Goal: Information Seeking & Learning: Learn about a topic

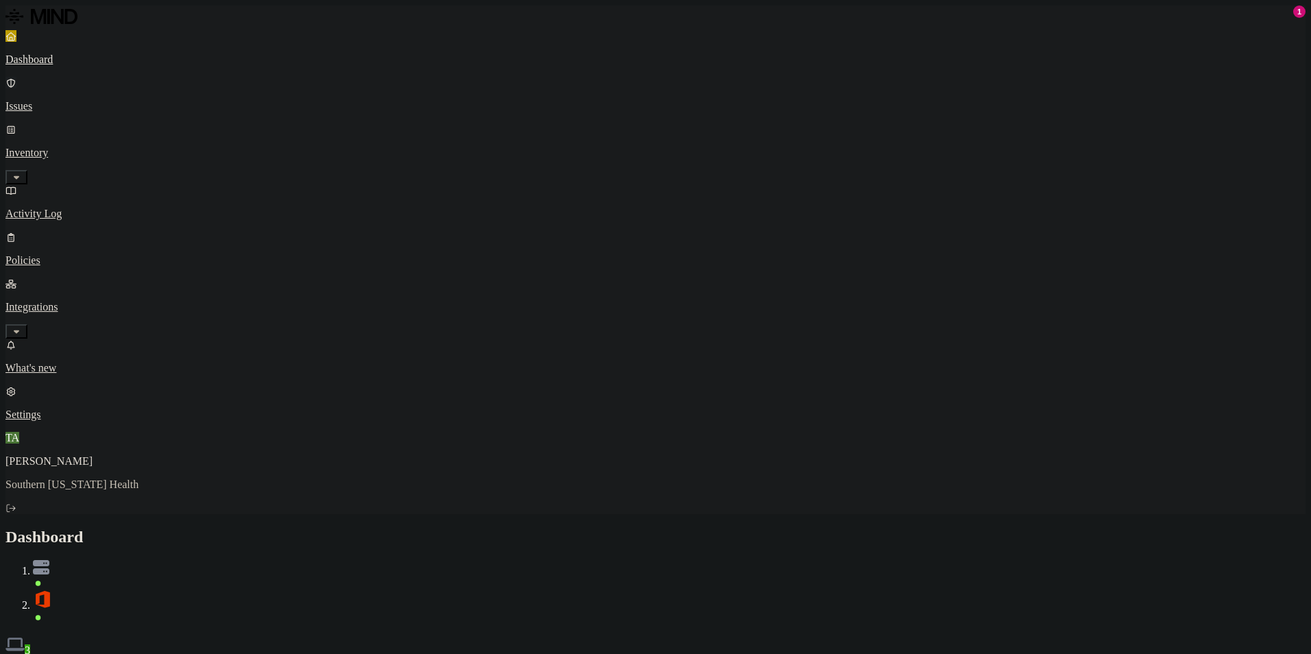
drag, startPoint x: 75, startPoint y: 81, endPoint x: 71, endPoint y: 74, distance: 8.0
click at [75, 100] on p "Issues" at bounding box center [655, 106] width 1301 height 12
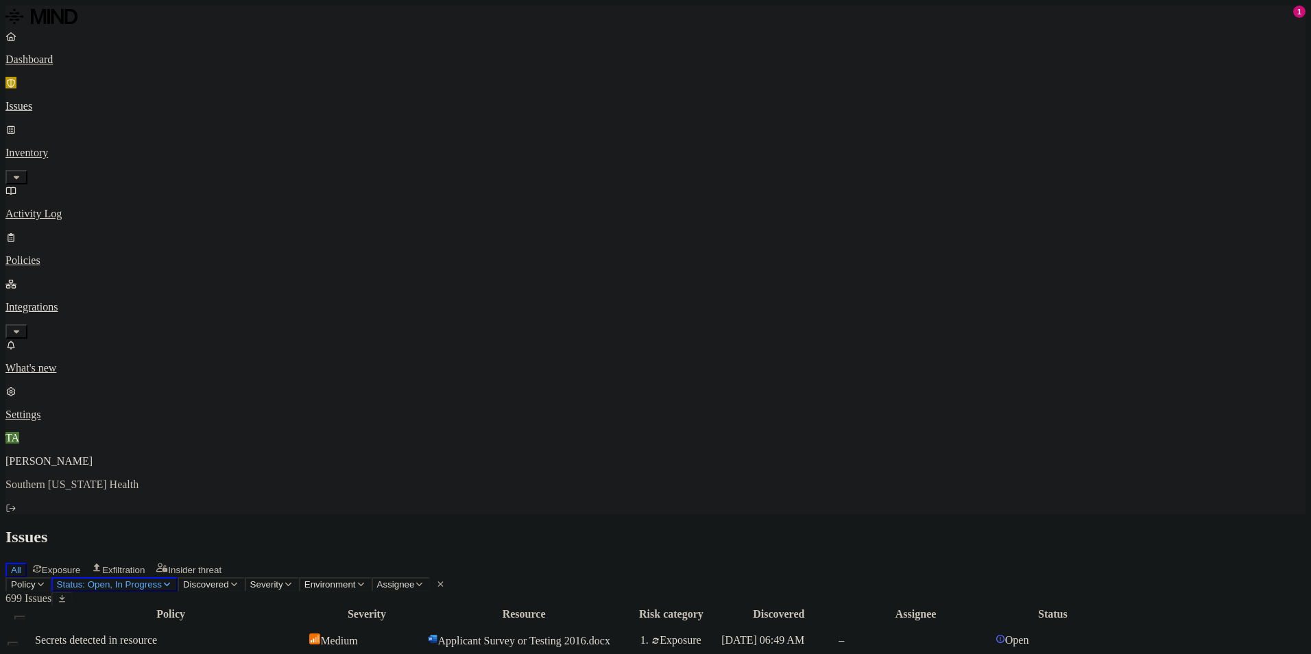
click at [707, 560] on div "All Exposure Exfiltration Insider threat" at bounding box center [655, 568] width 1301 height 17
click at [59, 58] on p "Dashboard" at bounding box center [655, 60] width 1301 height 12
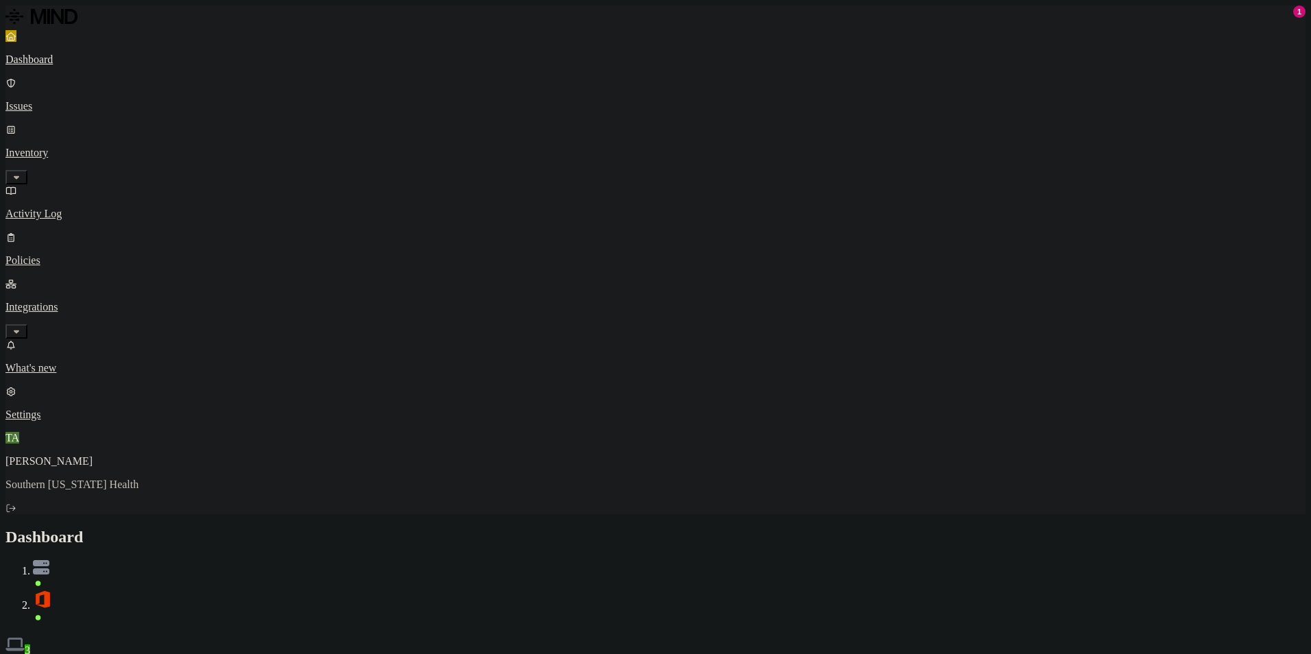
click at [640, 654] on div "Discovery Detection Prevention" at bounding box center [655, 664] width 1301 height 14
click at [106, 654] on button "Detection" at bounding box center [81, 664] width 49 height 14
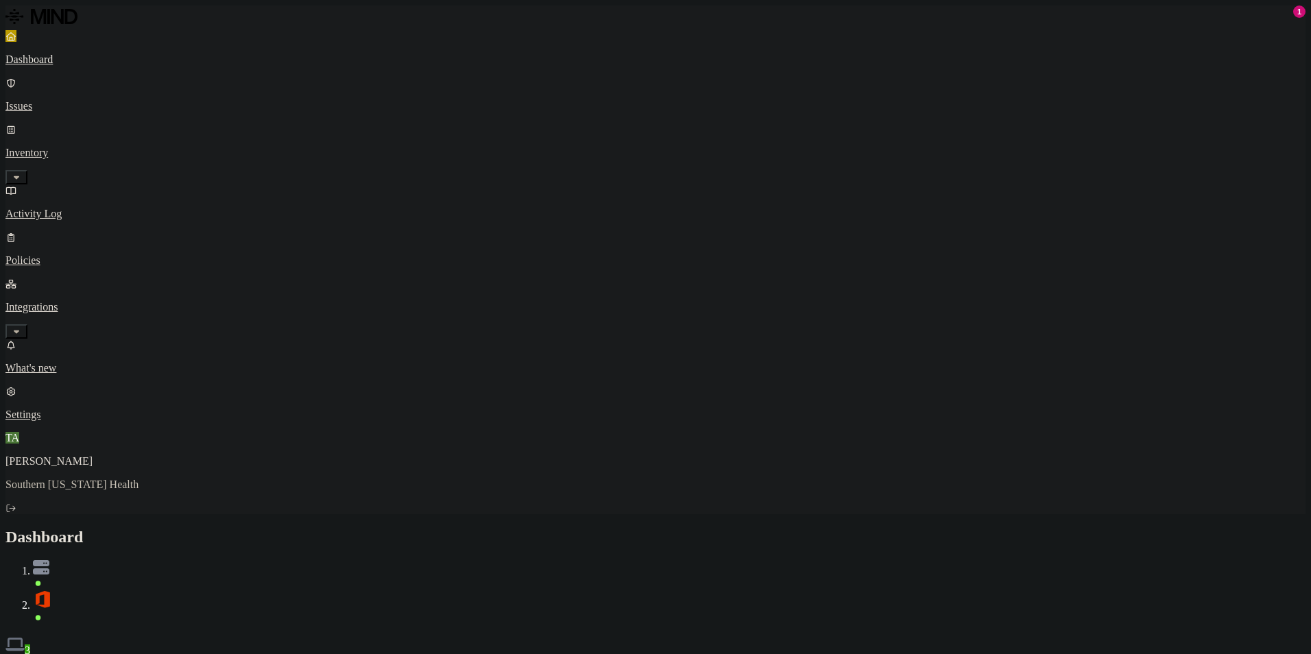
drag, startPoint x: 744, startPoint y: 173, endPoint x: 854, endPoint y: 176, distance: 110.5
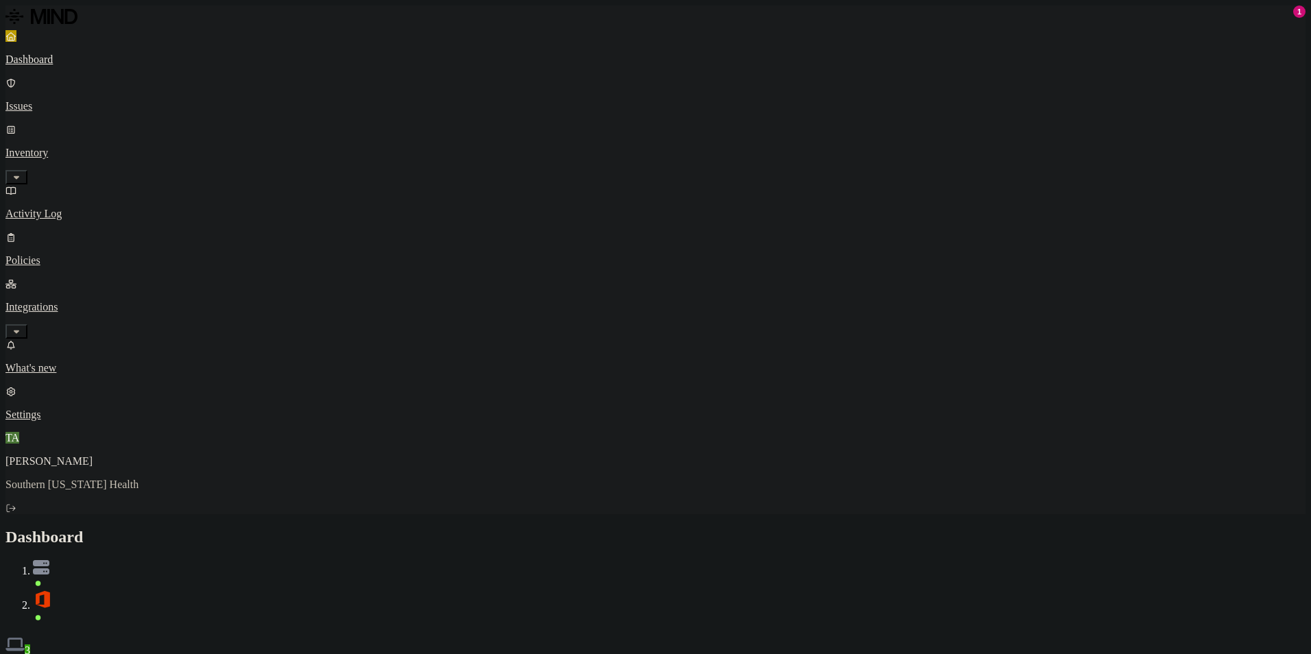
click at [579, 528] on h2 "Dashboard" at bounding box center [655, 537] width 1301 height 19
click at [106, 654] on button "Detection" at bounding box center [81, 664] width 49 height 14
click at [161, 654] on button "Prevention" at bounding box center [133, 664] width 55 height 14
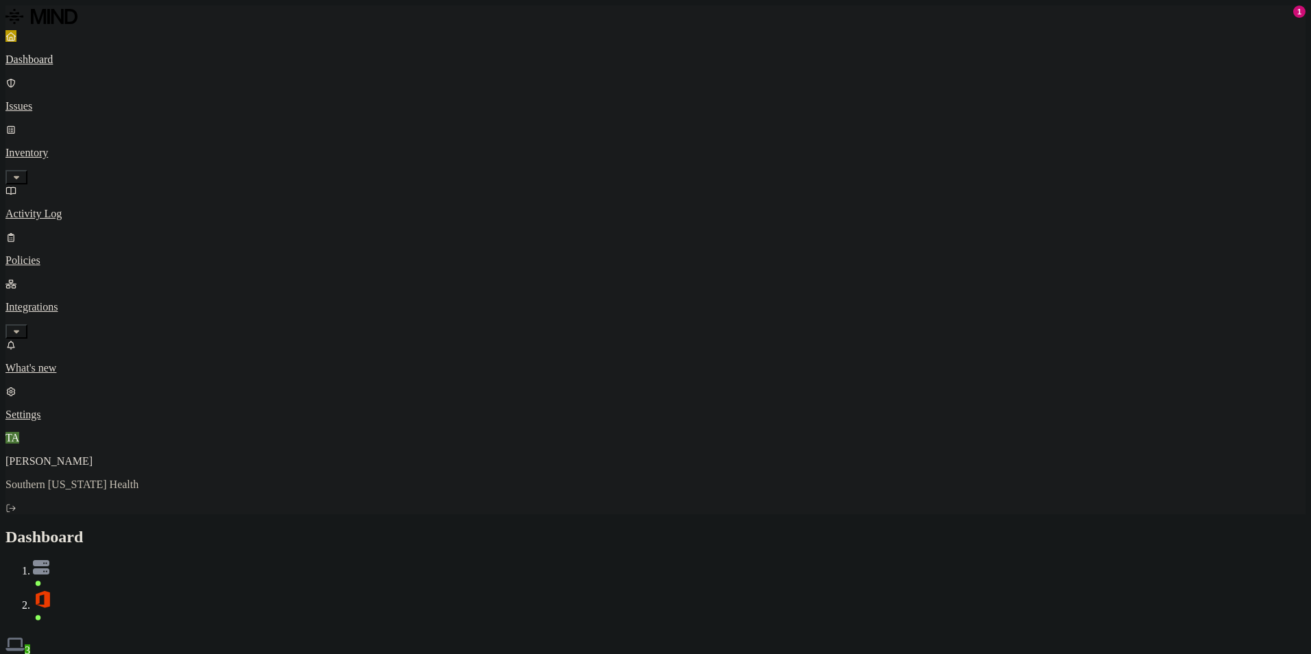
click at [106, 654] on button "Detection" at bounding box center [81, 664] width 49 height 14
click at [57, 654] on button "Discovery" at bounding box center [30, 664] width 51 height 14
click at [64, 100] on p "Issues" at bounding box center [655, 106] width 1301 height 12
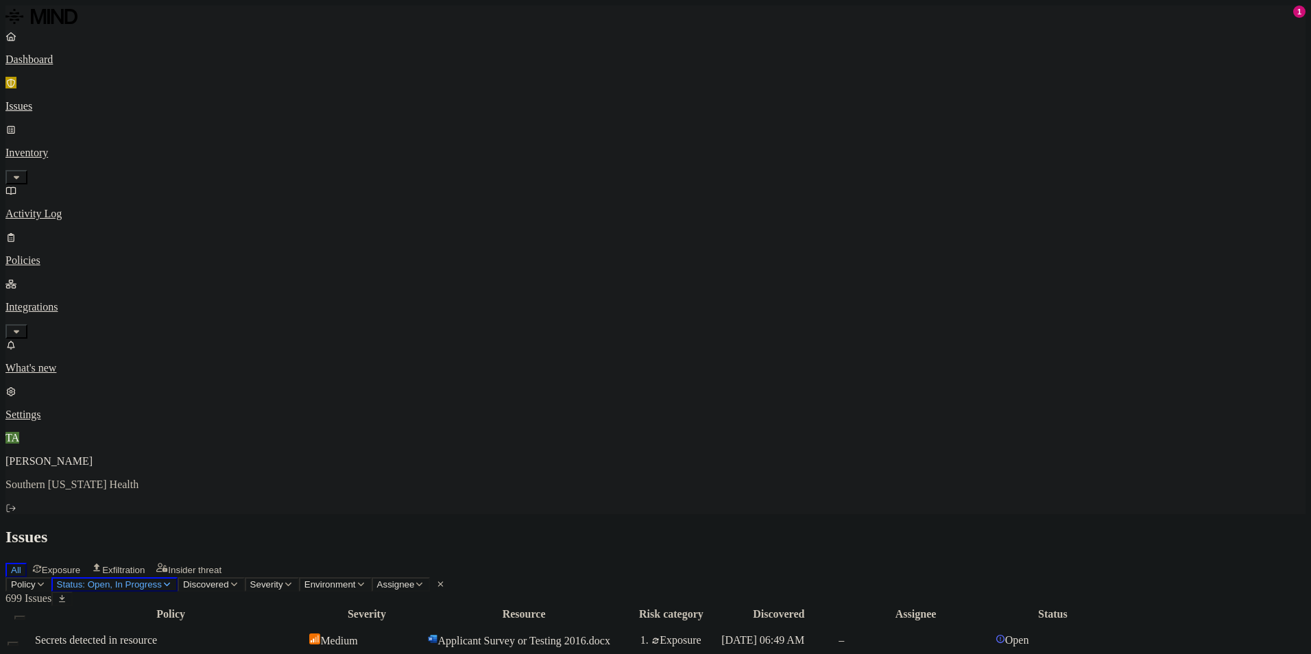
click at [49, 58] on p "Dashboard" at bounding box center [655, 60] width 1301 height 12
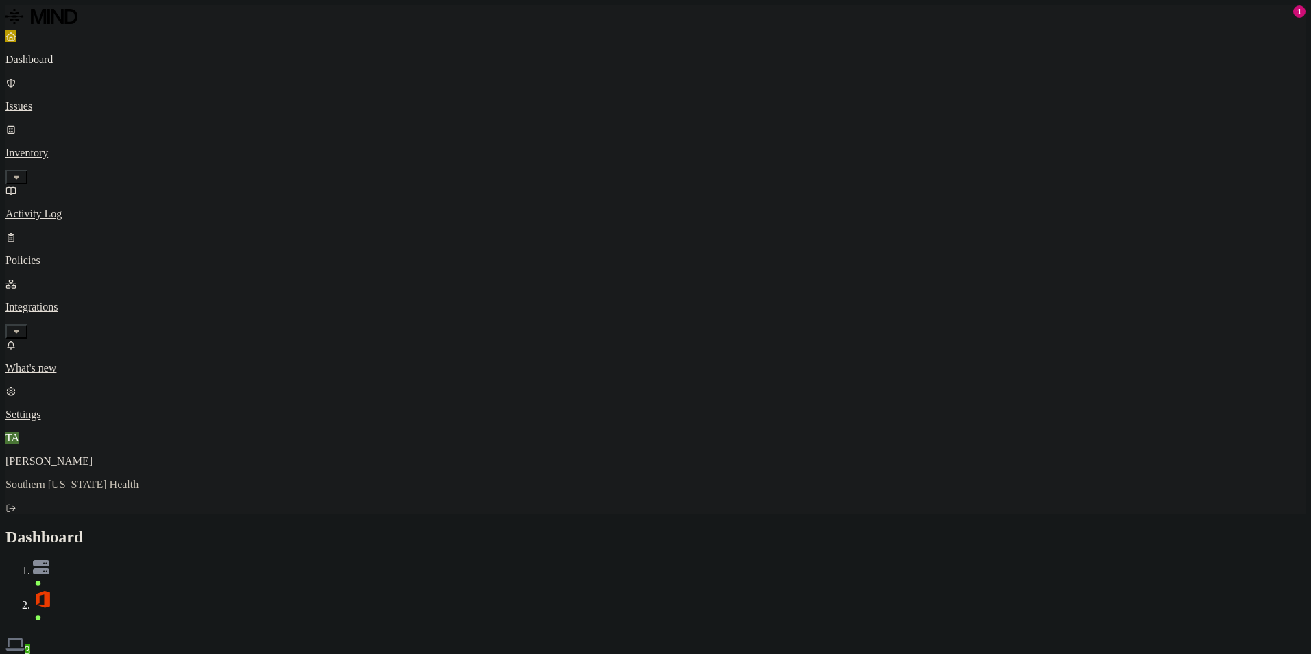
click at [473, 528] on h2 "Dashboard" at bounding box center [655, 537] width 1301 height 19
click at [519, 528] on h2 "Dashboard" at bounding box center [655, 537] width 1301 height 19
click at [488, 528] on div "Dashboard 3" at bounding box center [655, 592] width 1301 height 129
click at [49, 560] on img at bounding box center [41, 567] width 16 height 14
click at [41, 616] on icon at bounding box center [38, 618] width 5 height 5
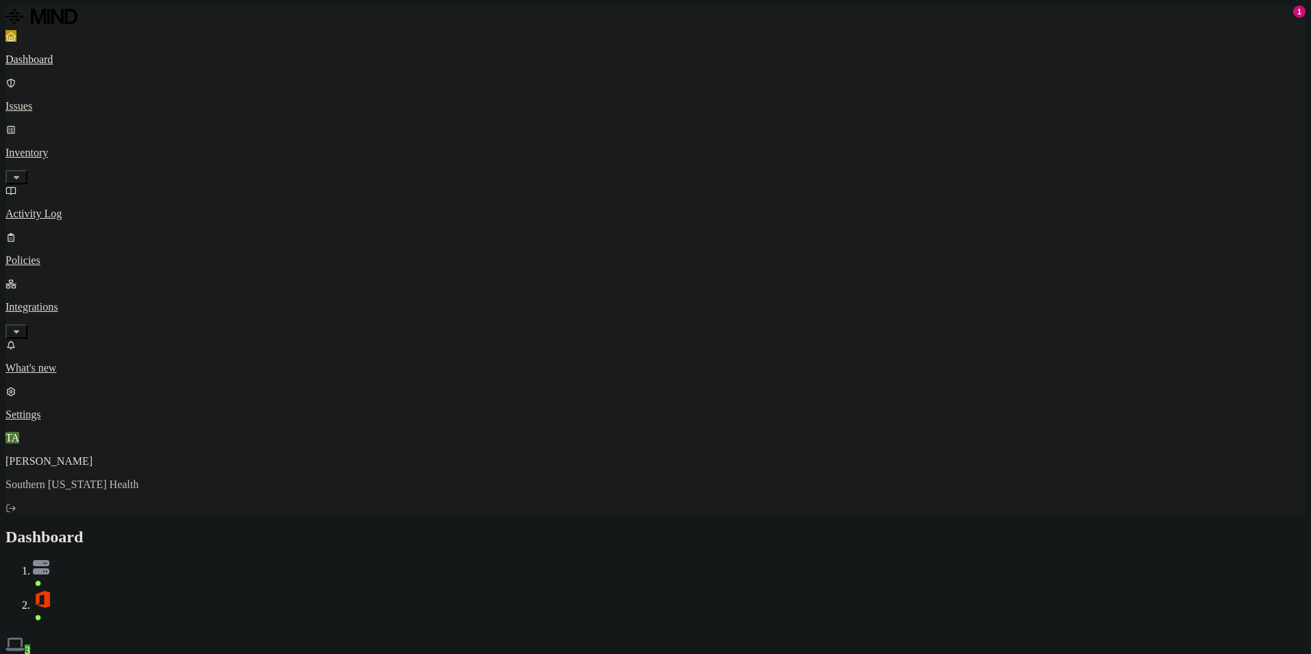
click at [1218, 565] on span at bounding box center [669, 577] width 1273 height 25
click at [43, 614] on icon at bounding box center [38, 618] width 10 height 8
click at [712, 654] on div "Discovery Detection Prevention" at bounding box center [655, 664] width 1301 height 14
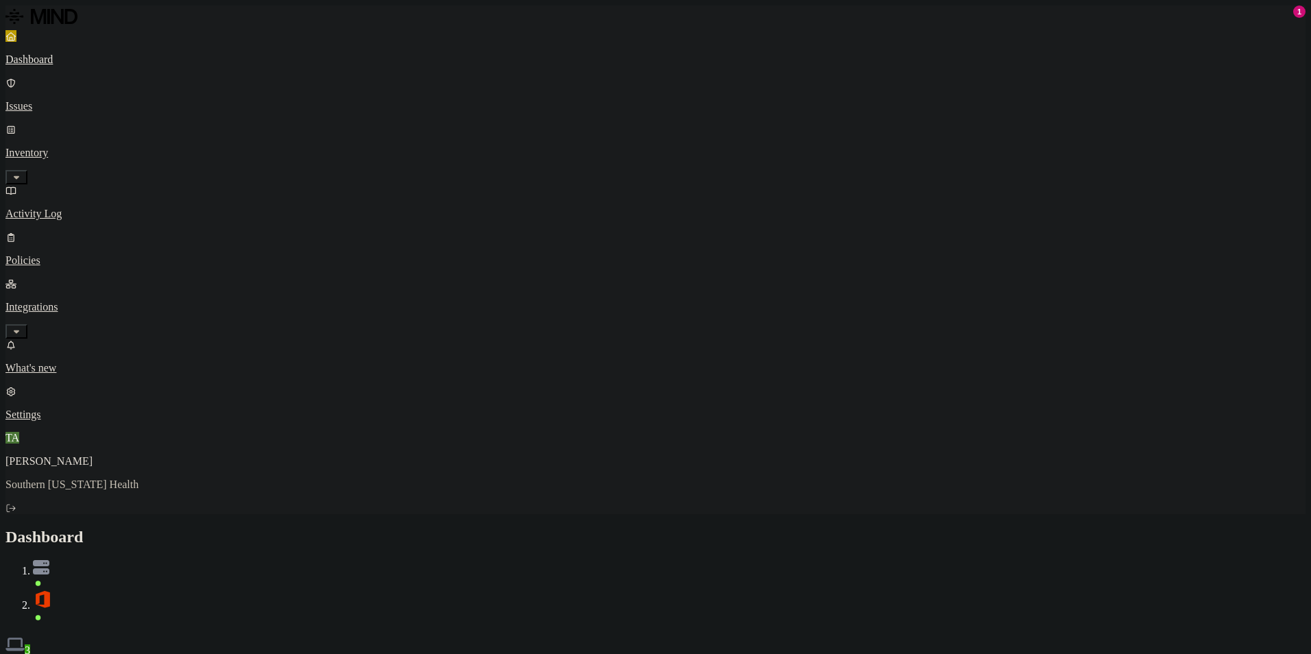
click at [508, 528] on div "Dashboard 3" at bounding box center [655, 592] width 1301 height 129
click at [495, 528] on div "Dashboard 3" at bounding box center [655, 592] width 1301 height 129
click at [499, 654] on div "Discovery Detection Prevention" at bounding box center [655, 664] width 1301 height 14
click at [607, 654] on div "Discovery Detection Prevention" at bounding box center [655, 664] width 1301 height 14
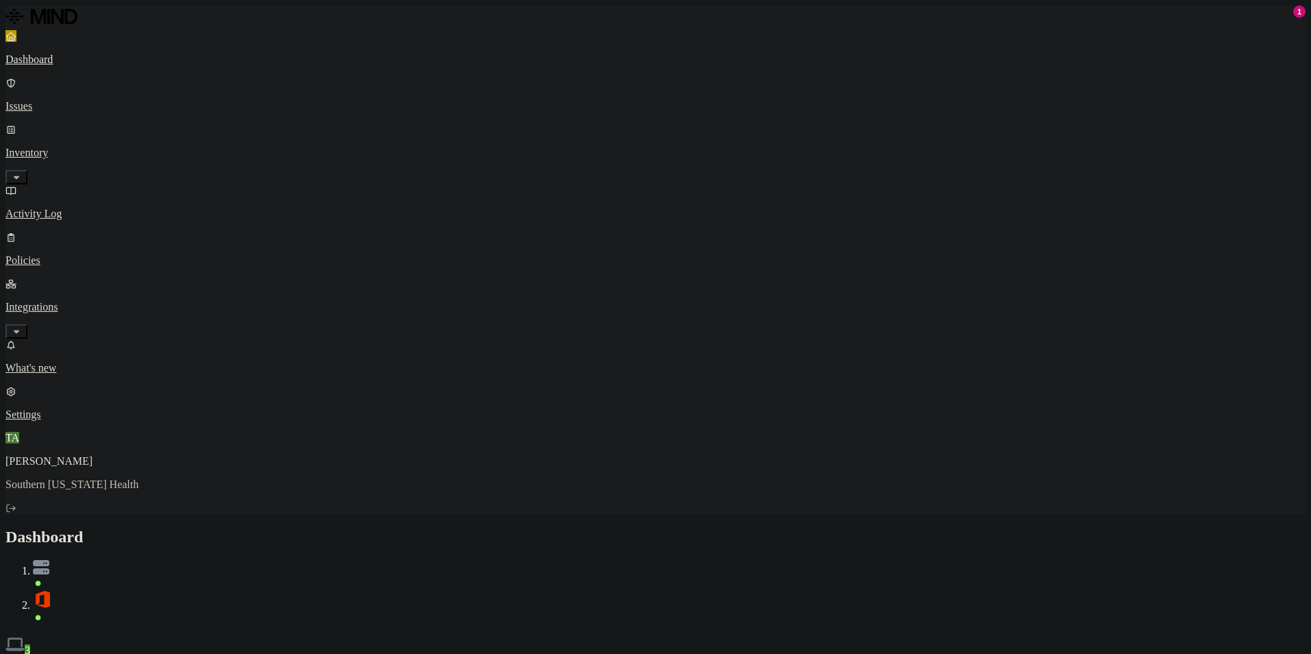
click at [106, 654] on button "Detection" at bounding box center [81, 664] width 49 height 14
click at [71, 95] on link "Issues" at bounding box center [655, 95] width 1301 height 36
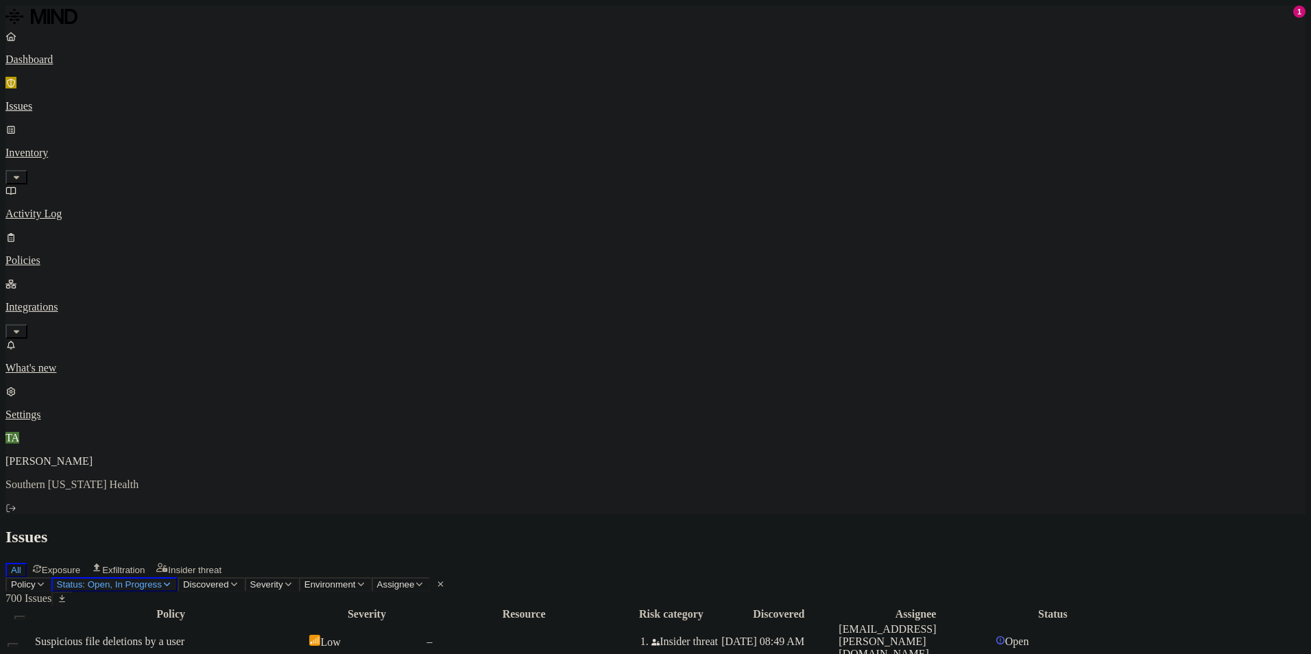
click at [178, 578] on button "Status: Open, In Progress" at bounding box center [114, 585] width 126 height 14
click at [521, 528] on h2 "Issues" at bounding box center [655, 537] width 1301 height 19
click at [167, 563] on icon "button" at bounding box center [161, 567] width 11 height 9
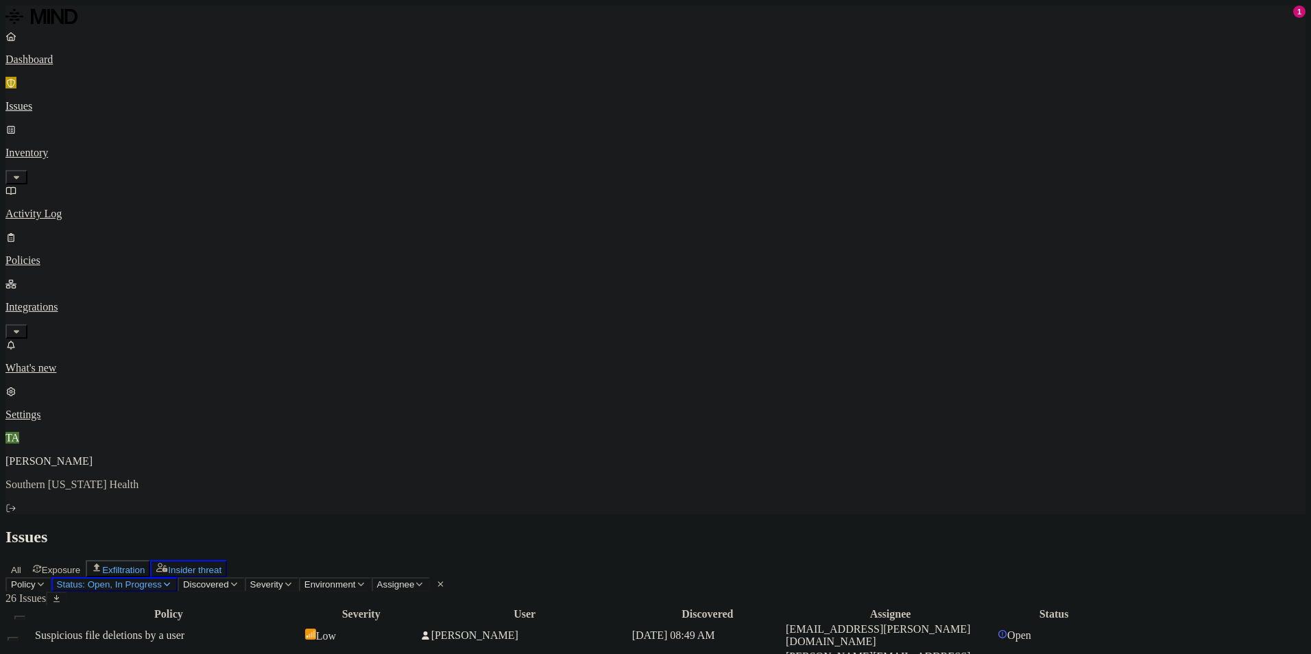
click at [145, 565] on span "Exfiltration" at bounding box center [123, 570] width 43 height 10
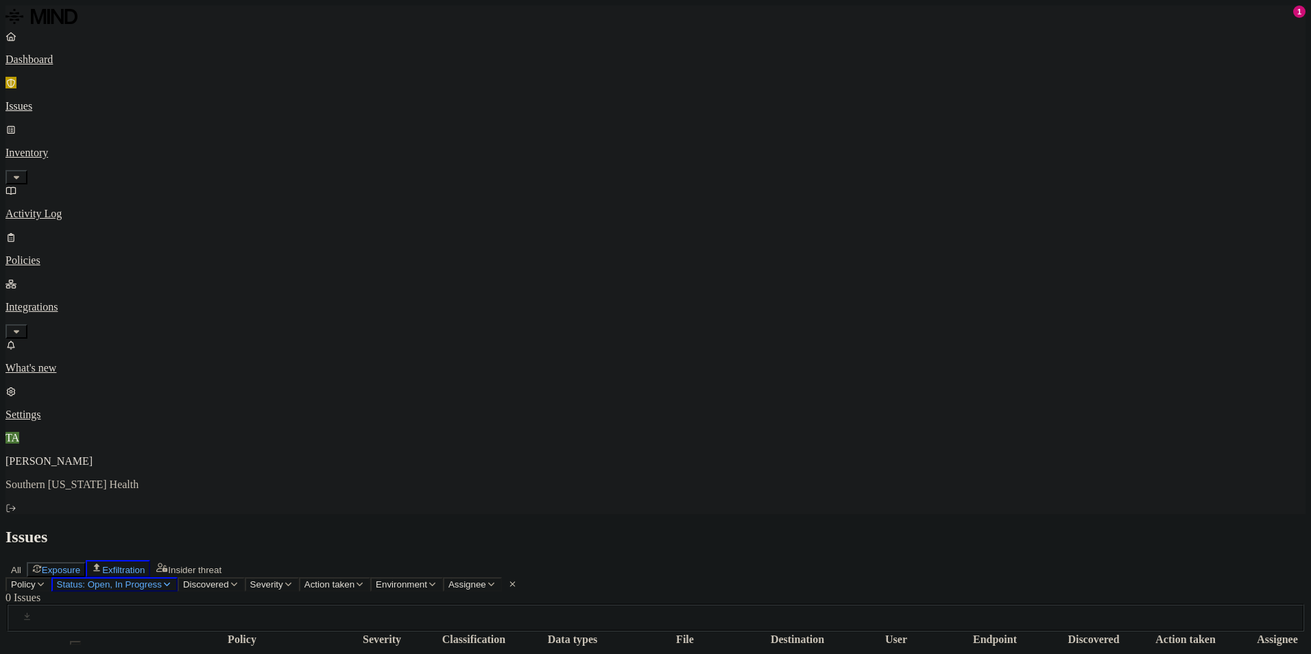
click at [80, 565] on span "Exposure" at bounding box center [61, 570] width 38 height 10
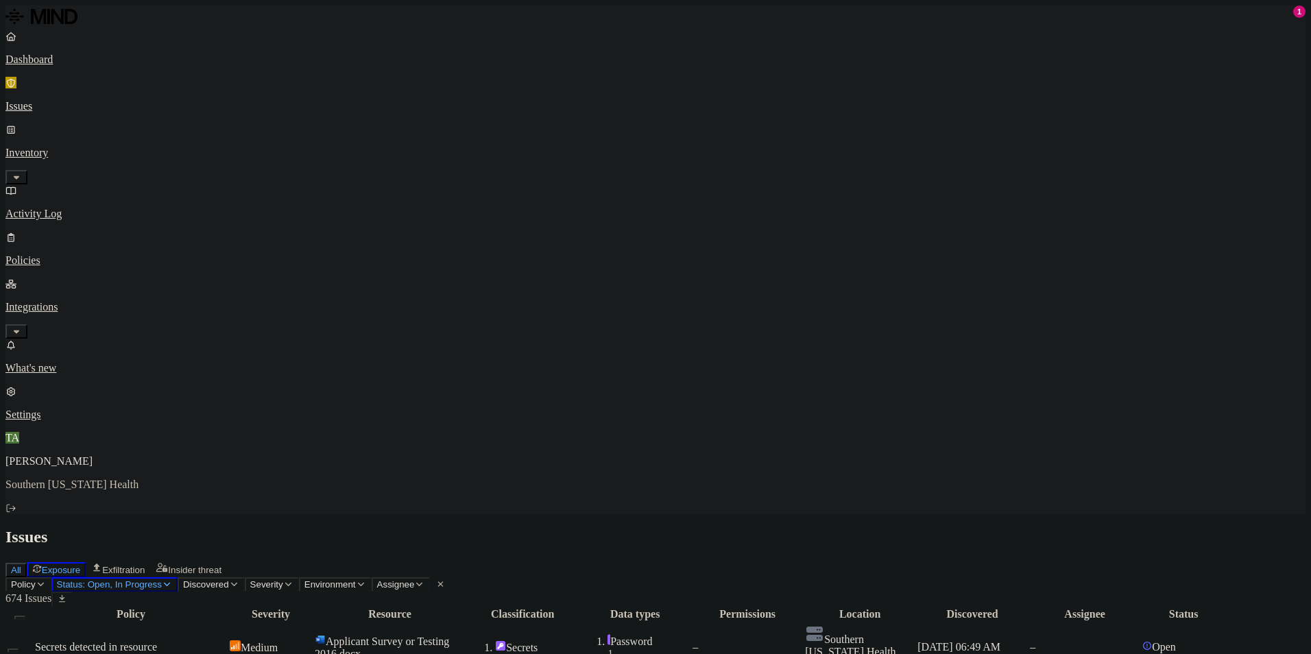
click at [21, 565] on span "All" at bounding box center [16, 570] width 10 height 10
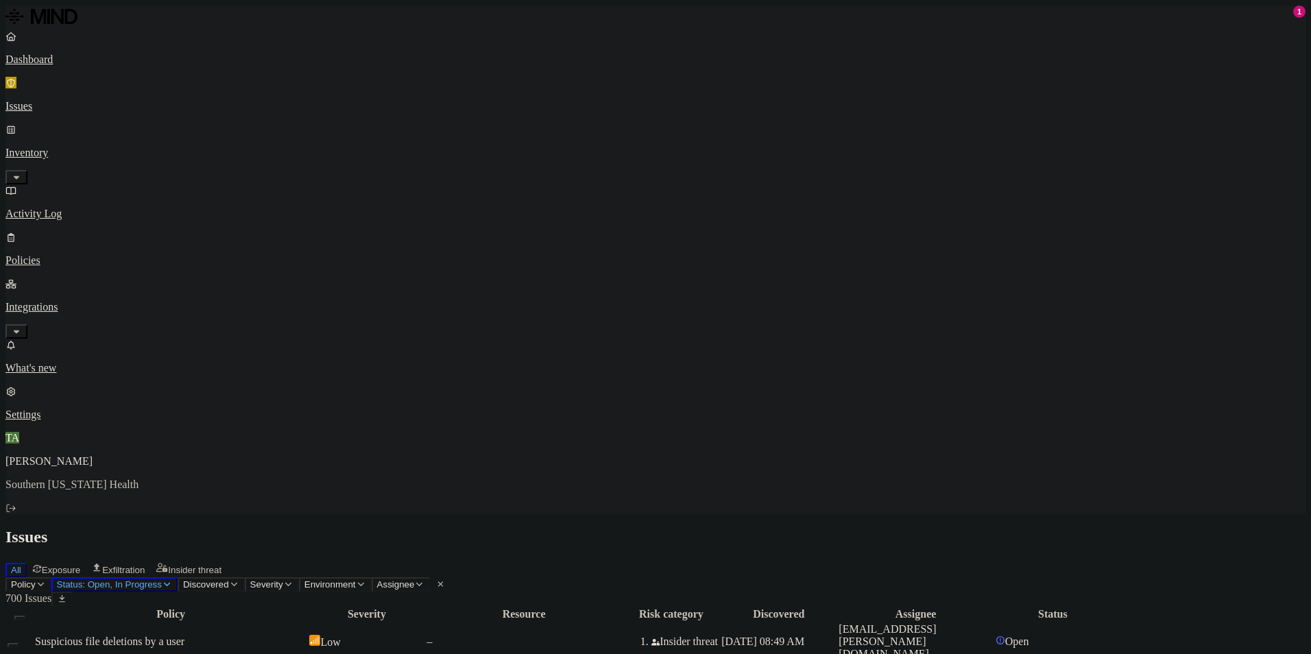
drag, startPoint x: 607, startPoint y: 43, endPoint x: 608, endPoint y: 35, distance: 7.6
click at [608, 560] on div "All Exposure Exfiltration Insider threat" at bounding box center [655, 568] width 1301 height 17
drag, startPoint x: 504, startPoint y: 27, endPoint x: 492, endPoint y: 24, distance: 12.0
click at [504, 528] on h2 "Issues" at bounding box center [655, 537] width 1301 height 19
click at [96, 56] on p "Dashboard" at bounding box center [655, 60] width 1301 height 12
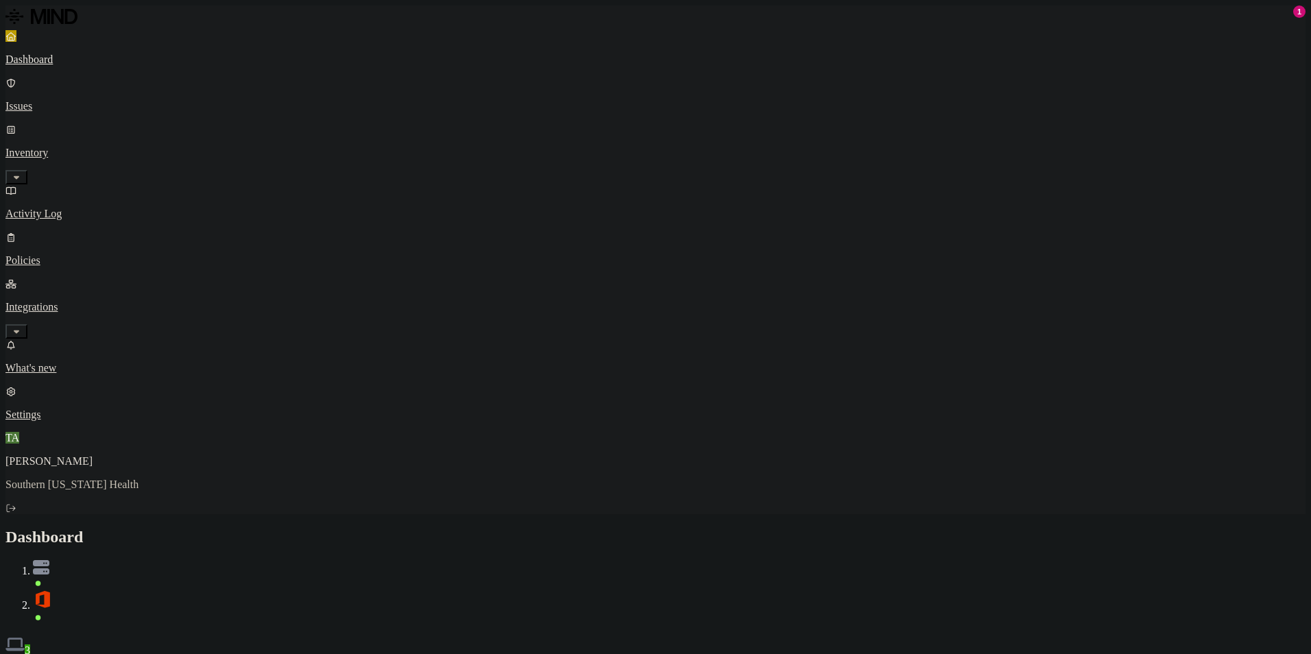
click at [106, 654] on button "Detection" at bounding box center [81, 664] width 49 height 14
click at [161, 654] on button "Prevention" at bounding box center [133, 664] width 55 height 14
click at [57, 654] on button "Discovery" at bounding box center [30, 664] width 51 height 14
click at [106, 654] on button "Detection" at bounding box center [81, 664] width 49 height 14
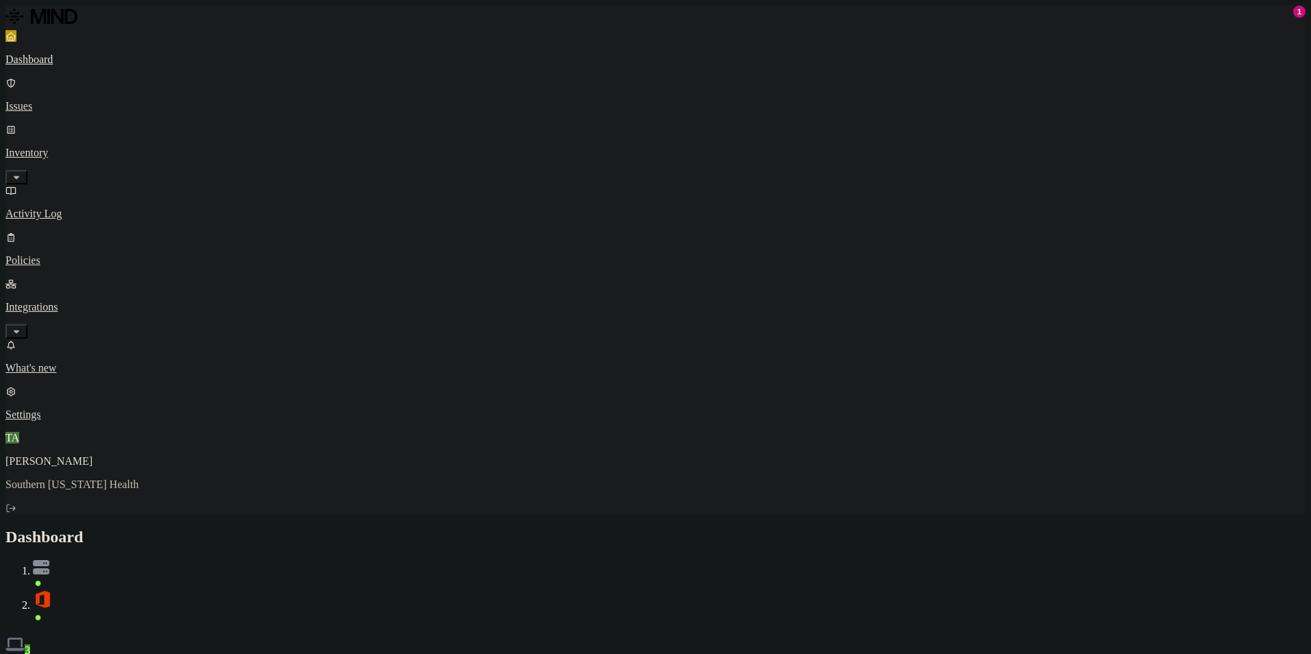
click at [161, 654] on button "Prevention" at bounding box center [133, 664] width 55 height 14
click at [106, 654] on button "Detection" at bounding box center [81, 664] width 49 height 14
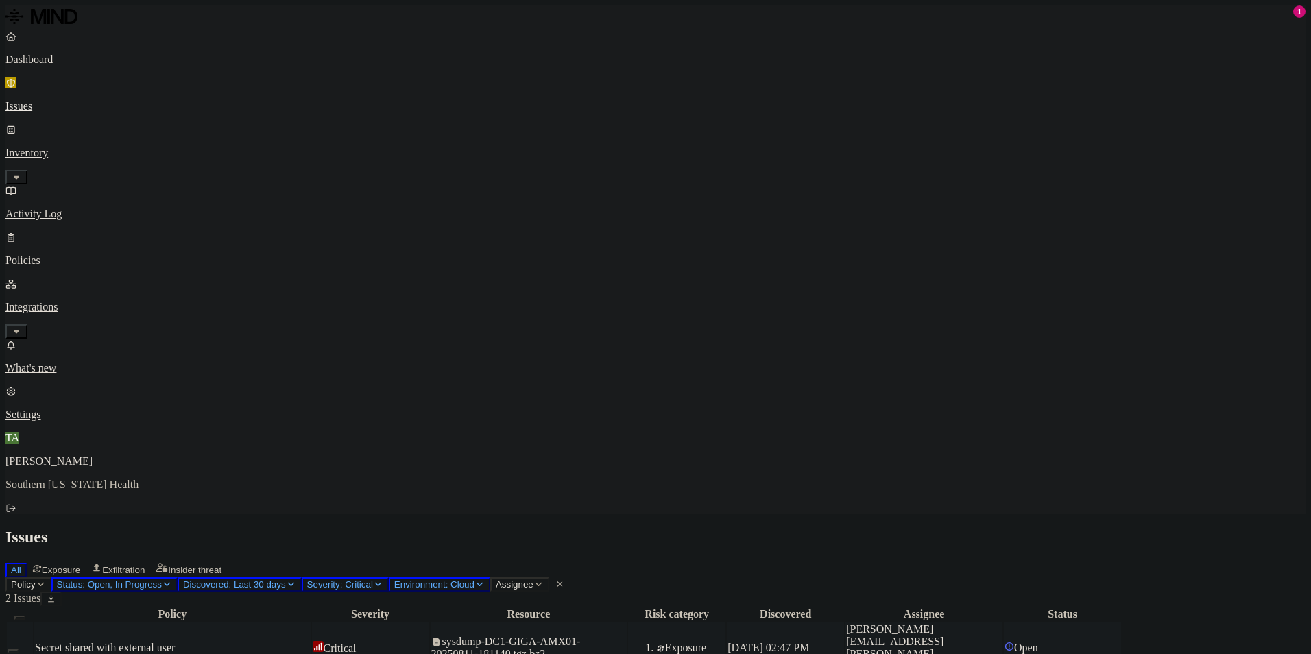
click at [311, 623] on td "Secret shared with external user" at bounding box center [172, 648] width 276 height 51
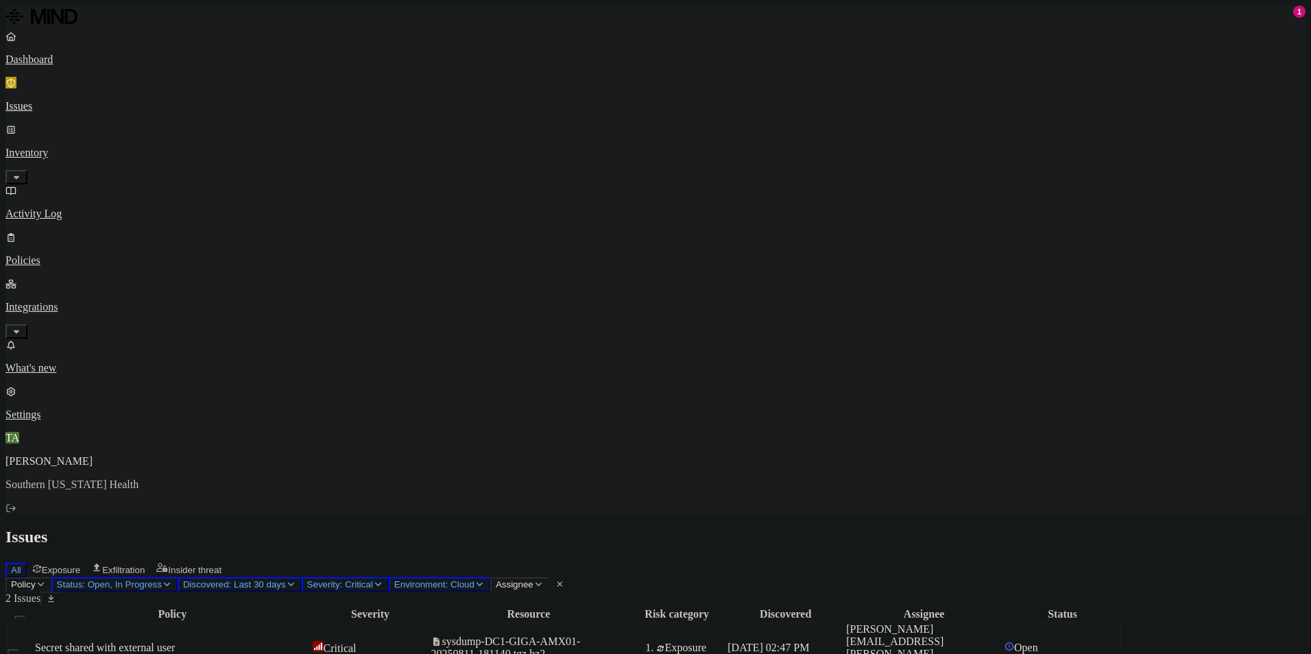
click at [739, 606] on div "Policy Severity Resource Risk category Discovered Assignee Status Secret shared…" at bounding box center [655, 666] width 1301 height 121
click at [1038, 642] on span "Open" at bounding box center [1026, 648] width 24 height 12
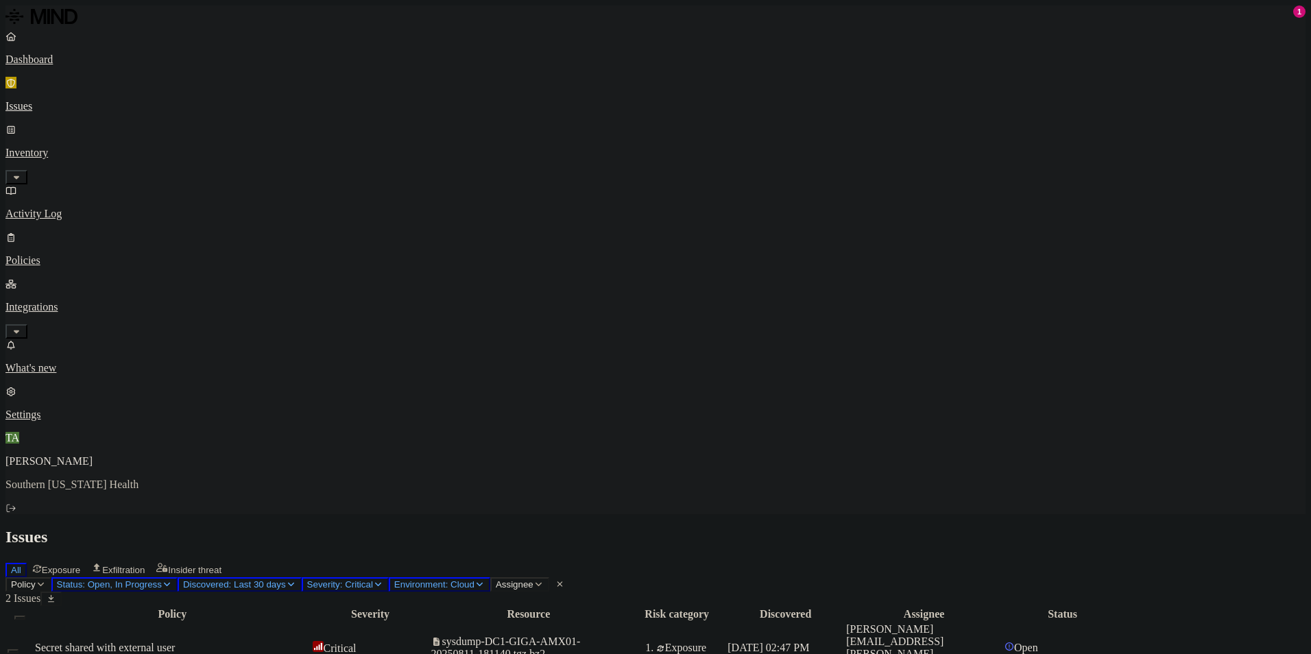
click at [444, 606] on div "Policy Severity Resource Risk category Discovered Assignee Status Secret shared…" at bounding box center [655, 666] width 1301 height 121
click at [90, 60] on p "Dashboard" at bounding box center [655, 60] width 1301 height 12
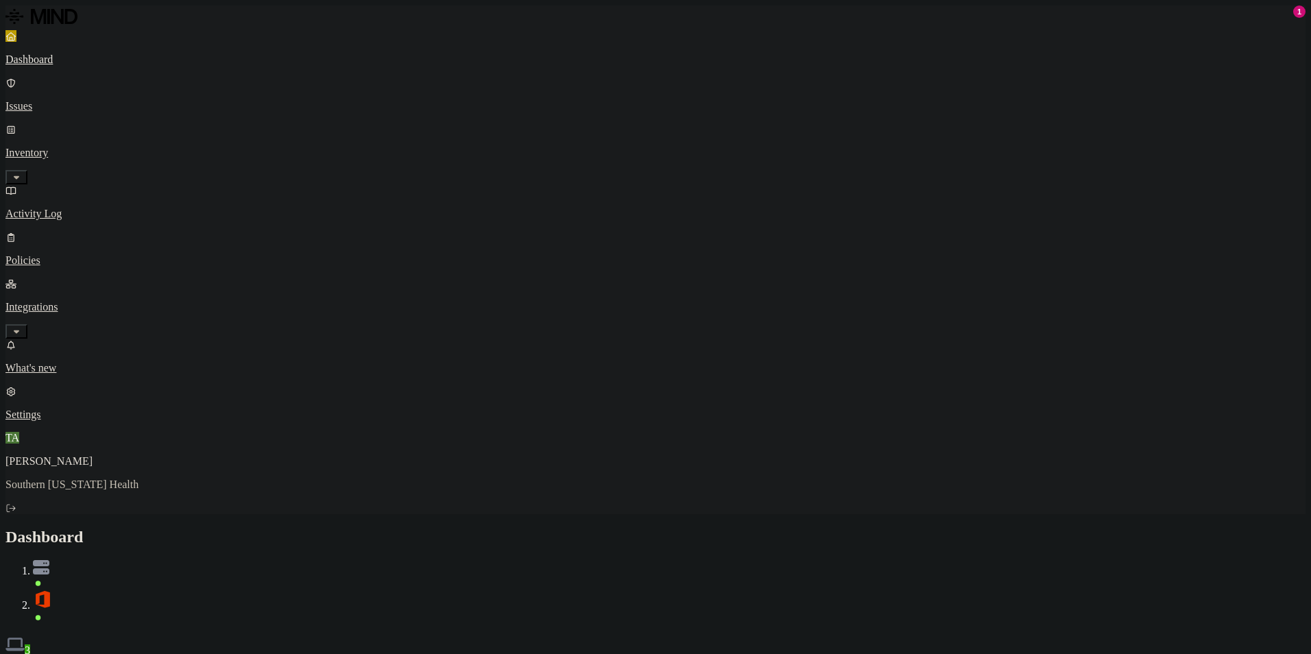
click at [568, 528] on div "Dashboard 3" at bounding box center [655, 592] width 1301 height 129
click at [746, 528] on h2 "Dashboard" at bounding box center [655, 537] width 1301 height 19
click at [475, 654] on div "Discovery Detection Prevention" at bounding box center [655, 664] width 1301 height 14
click at [857, 528] on h2 "Dashboard" at bounding box center [655, 537] width 1301 height 19
